Goal: Check status: Check status

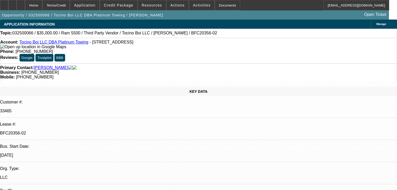
select select "0"
select select "6"
select select "0"
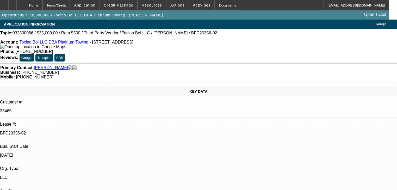
select select "0"
select select "6"
select select "0"
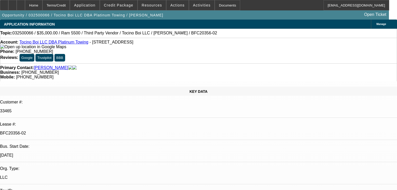
select select "0"
select select "6"
select select "0"
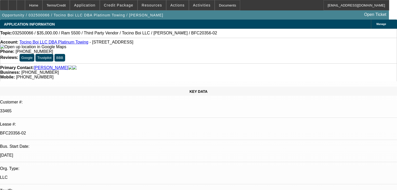
select select "6"
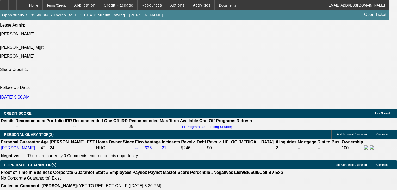
scroll to position [584, 0]
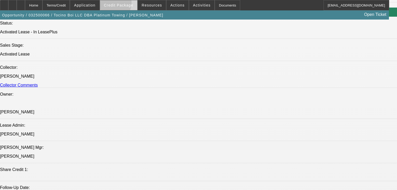
click at [120, 4] on span "Credit Package" at bounding box center [118, 5] width 29 height 4
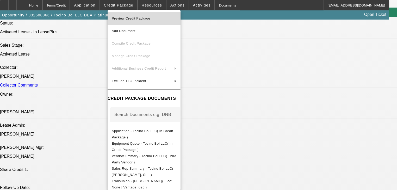
click at [129, 19] on span "Preview Credit Package" at bounding box center [131, 18] width 39 height 4
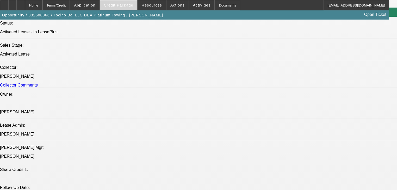
click at [130, 4] on span "Credit Package" at bounding box center [118, 5] width 29 height 4
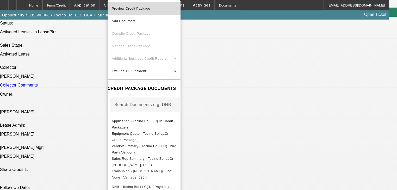
click at [121, 4] on button "Preview Credit Package" at bounding box center [144, 8] width 73 height 13
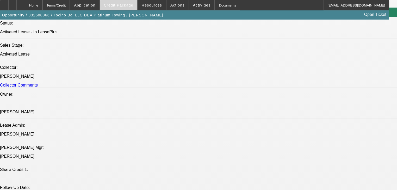
click at [123, 2] on span at bounding box center [118, 5] width 37 height 13
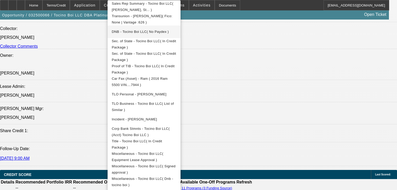
scroll to position [626, 0]
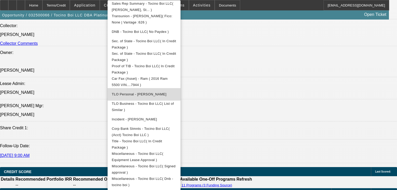
click at [136, 92] on span "TLO Personal - [PERSON_NAME]" at bounding box center [139, 94] width 55 height 4
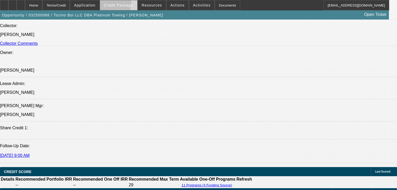
click at [121, 5] on span "Credit Package" at bounding box center [118, 5] width 29 height 4
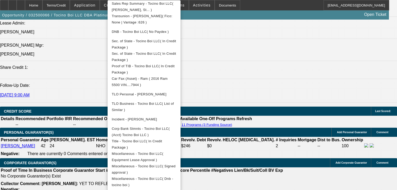
scroll to position [688, 0]
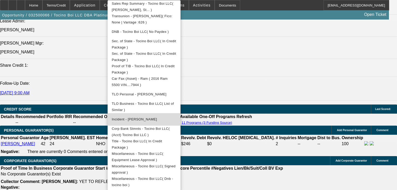
click at [142, 117] on span "Incident - [PERSON_NAME]" at bounding box center [134, 119] width 45 height 4
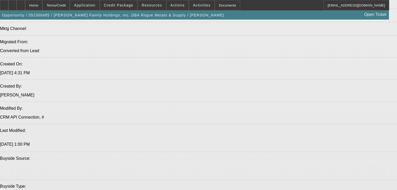
select select "0"
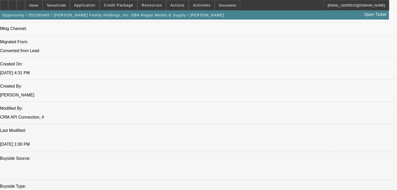
select select "0"
select select "2"
select select "0"
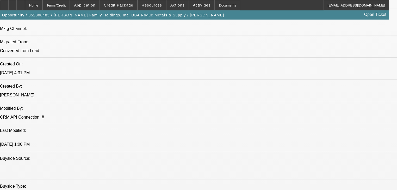
select select "0"
select select "2"
select select "0"
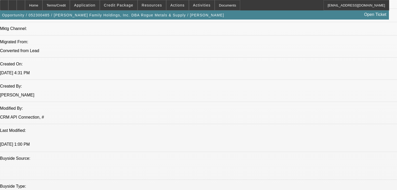
select select "2"
select select "0"
select select "2"
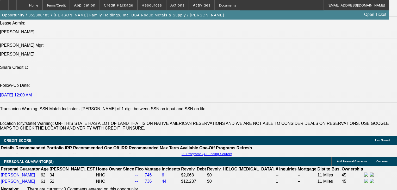
scroll to position [730, 0]
